Goal: Check status

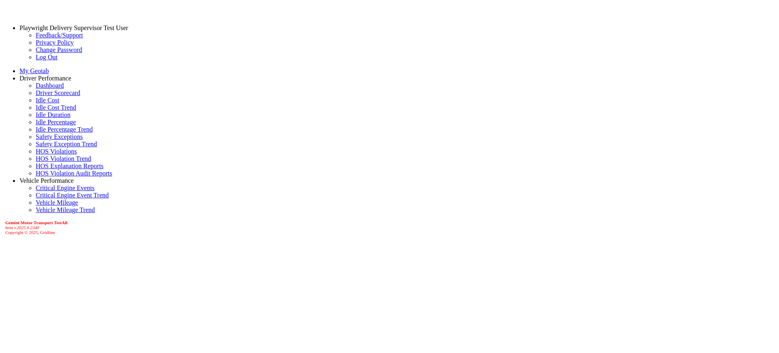
click at [37, 96] on link "Driver Scorecard" at bounding box center [58, 92] width 45 height 7
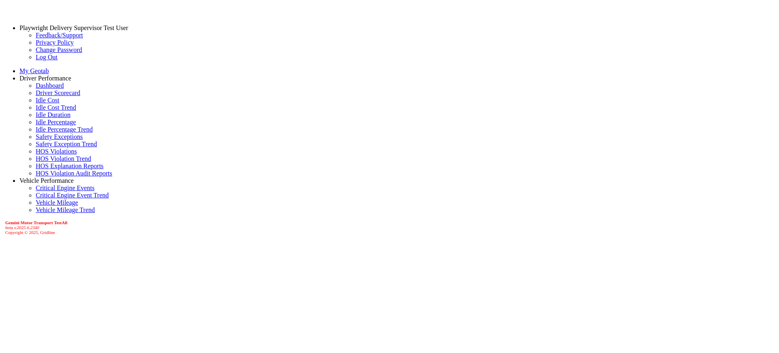
scroll to position [51, 0]
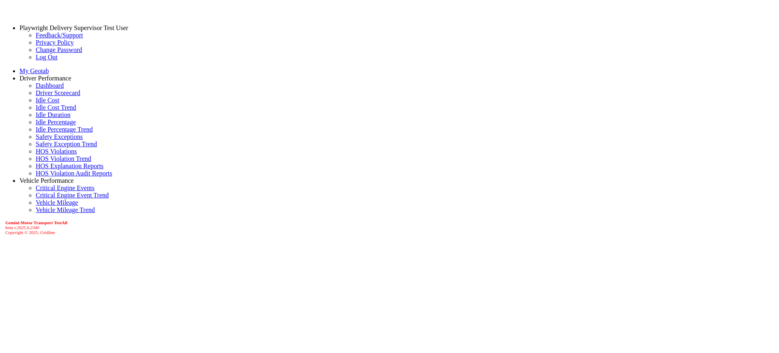
select select "**"
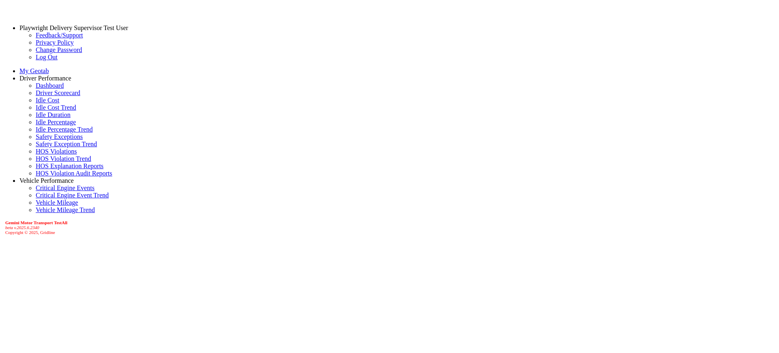
scroll to position [211, 0]
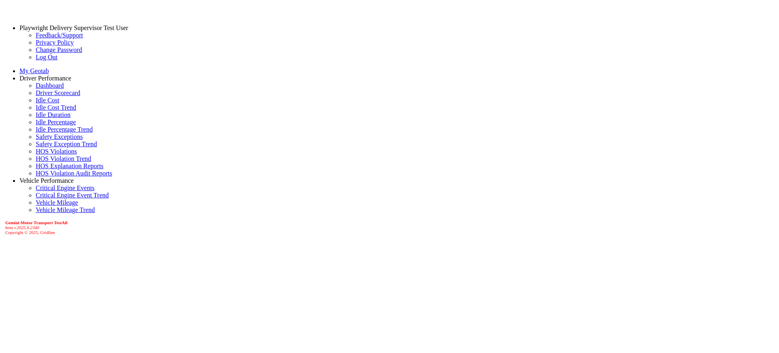
click at [128, 31] on span at bounding box center [128, 27] width 0 height 7
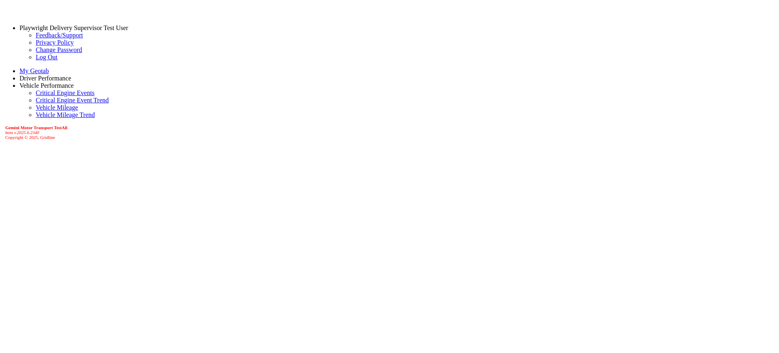
click at [36, 60] on link "Log Out" at bounding box center [47, 57] width 22 height 7
